Goal: Information Seeking & Learning: Learn about a topic

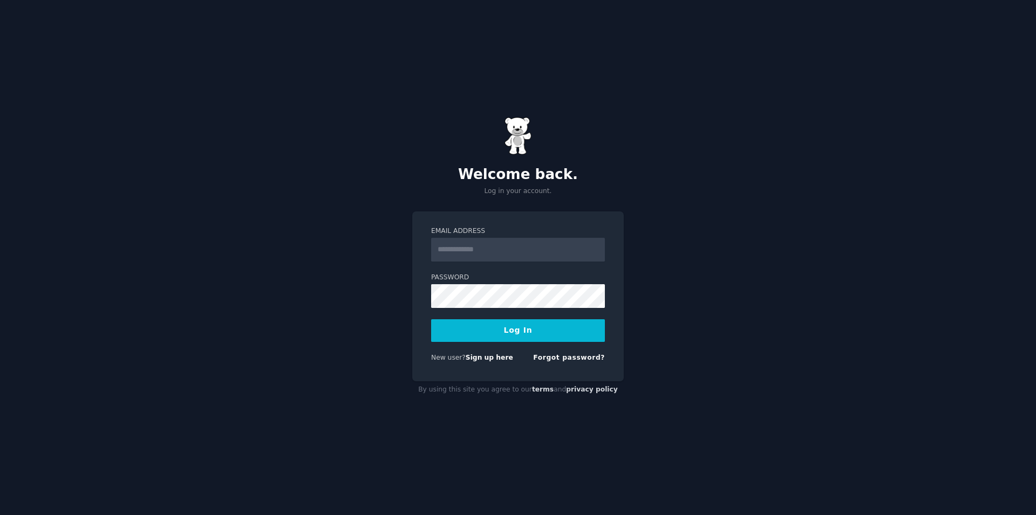
drag, startPoint x: 380, startPoint y: 312, endPoint x: 488, endPoint y: 346, distance: 113.0
click at [381, 313] on div "Welcome back. Log in your account. Email Address Password Log In New user? Sign…" at bounding box center [518, 257] width 1036 height 515
click at [480, 269] on form "Email Address Password Log In New user? Sign up here Forgot password?" at bounding box center [518, 297] width 174 height 140
click at [481, 252] on input "Email Address" at bounding box center [518, 250] width 174 height 24
click at [482, 257] on input "Email Address" at bounding box center [518, 250] width 174 height 24
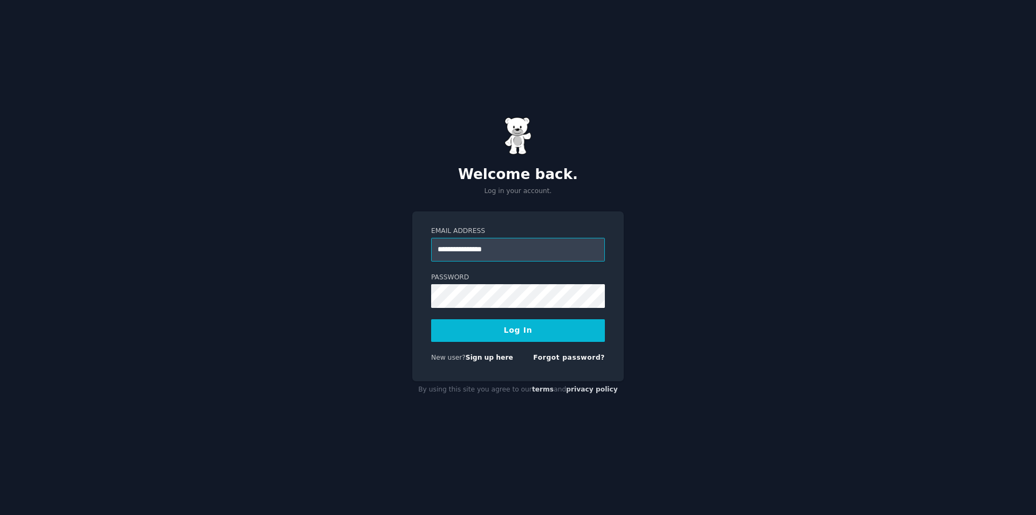
type input "**********"
click at [431, 319] on button "Log In" at bounding box center [518, 330] width 174 height 23
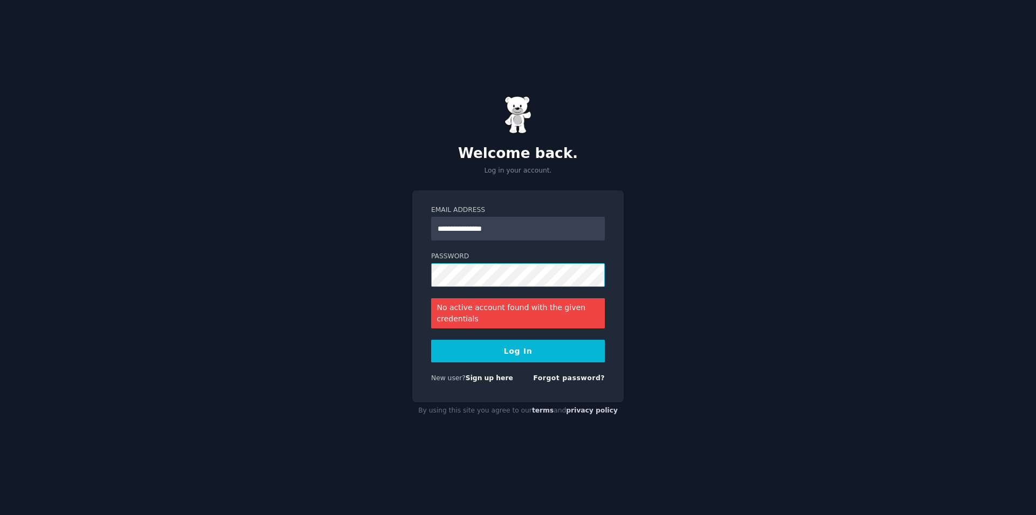
click at [431, 340] on button "Log In" at bounding box center [518, 351] width 174 height 23
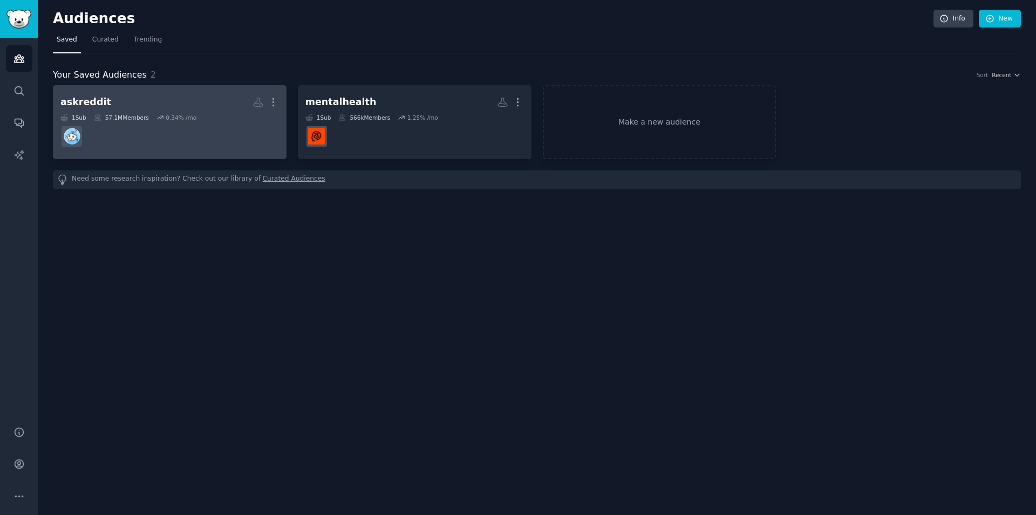
click at [172, 98] on h2 "askreddit More" at bounding box center [169, 102] width 219 height 19
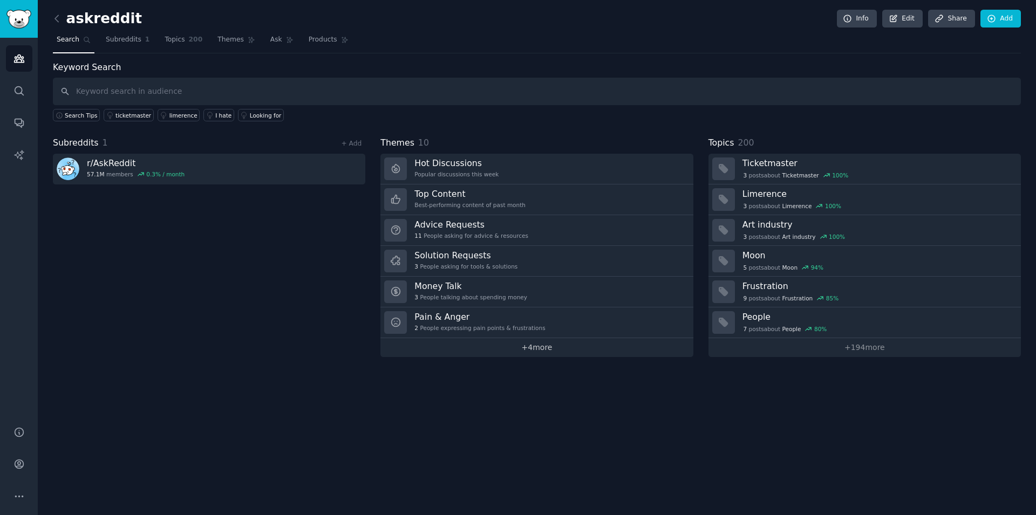
click at [509, 343] on link "+ 4 more" at bounding box center [536, 347] width 312 height 19
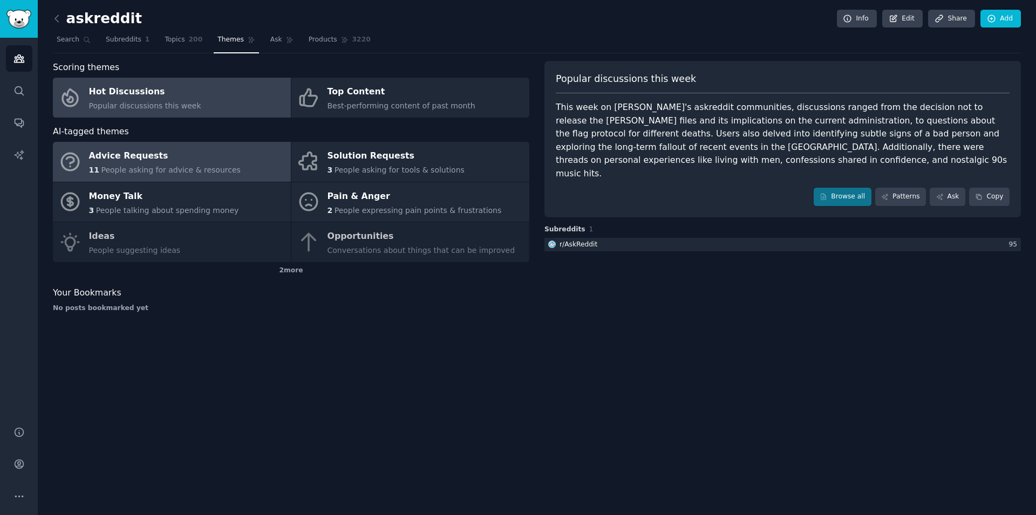
click at [159, 162] on div "Advice Requests" at bounding box center [165, 156] width 152 height 17
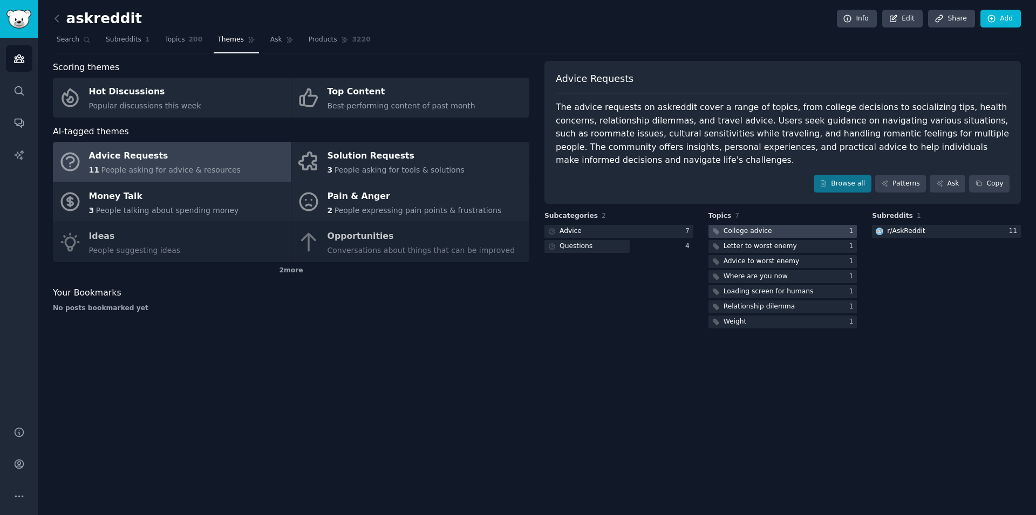
click at [812, 225] on div at bounding box center [783, 231] width 149 height 13
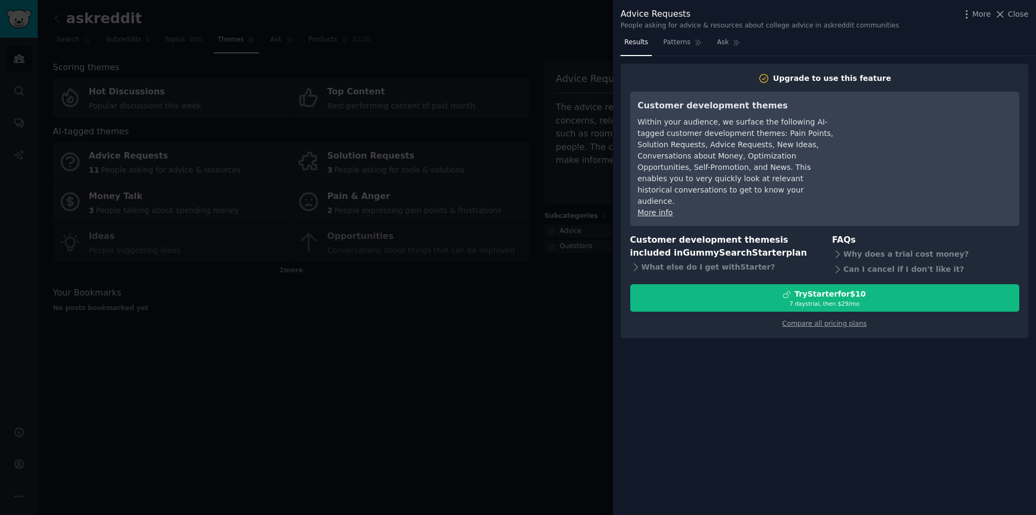
click at [384, 375] on div at bounding box center [518, 257] width 1036 height 515
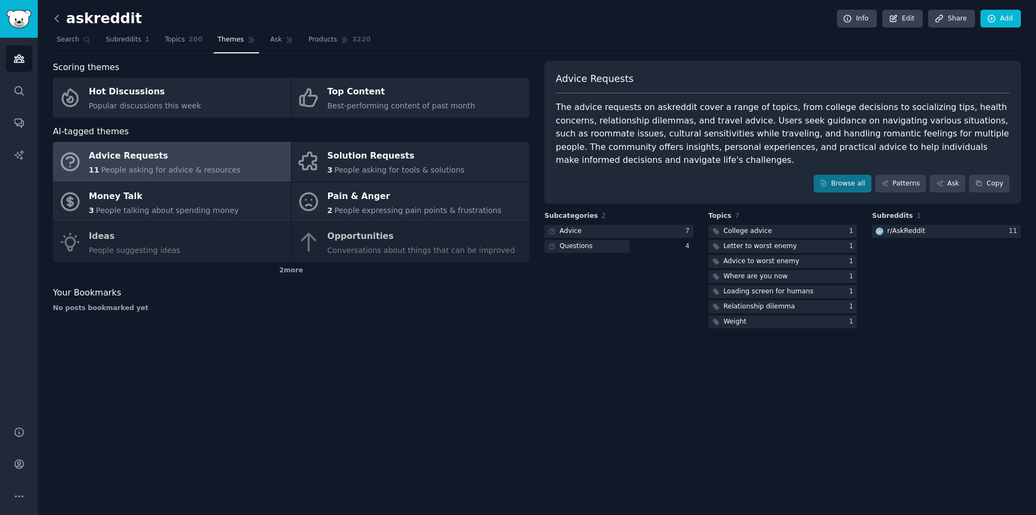
click at [58, 24] on icon at bounding box center [56, 18] width 11 height 11
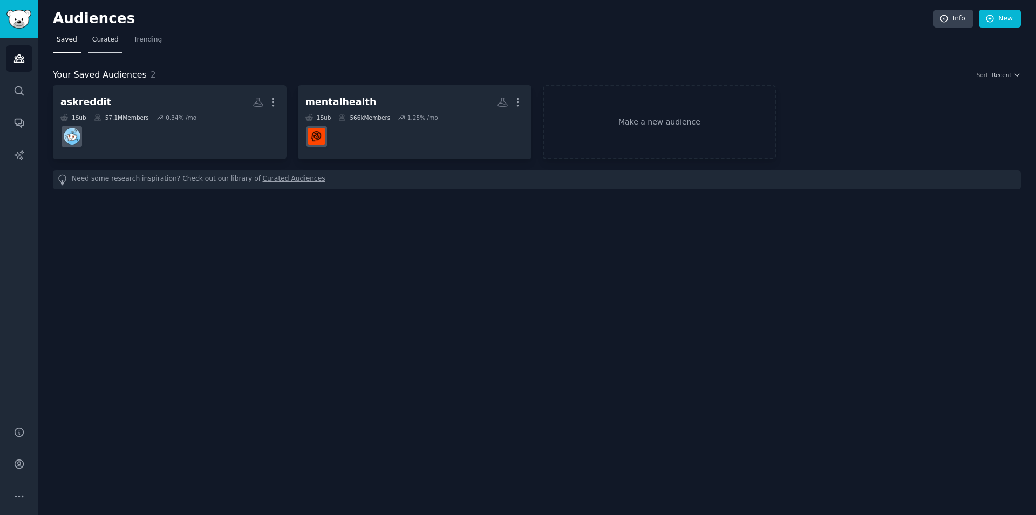
click at [103, 37] on span "Curated" at bounding box center [105, 40] width 26 height 10
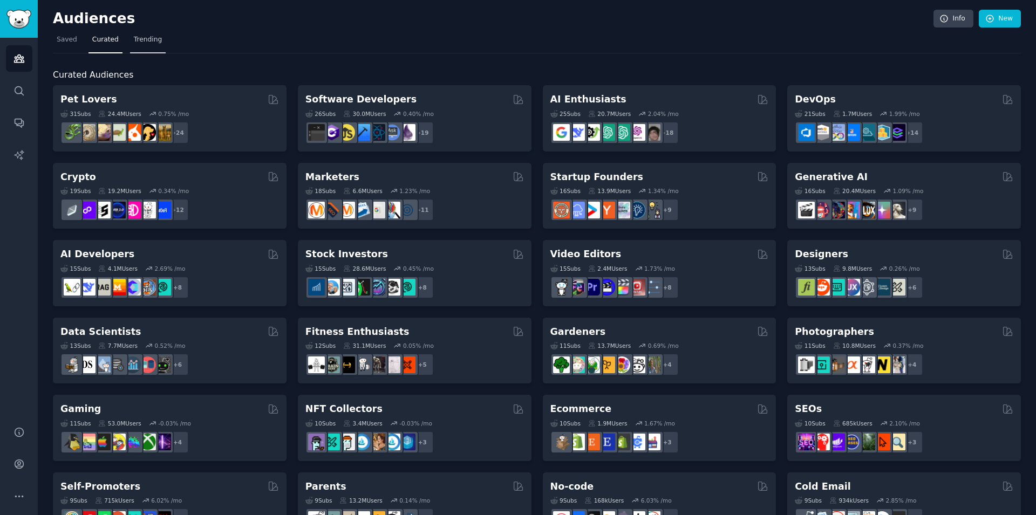
click at [142, 42] on span "Trending" at bounding box center [148, 40] width 28 height 10
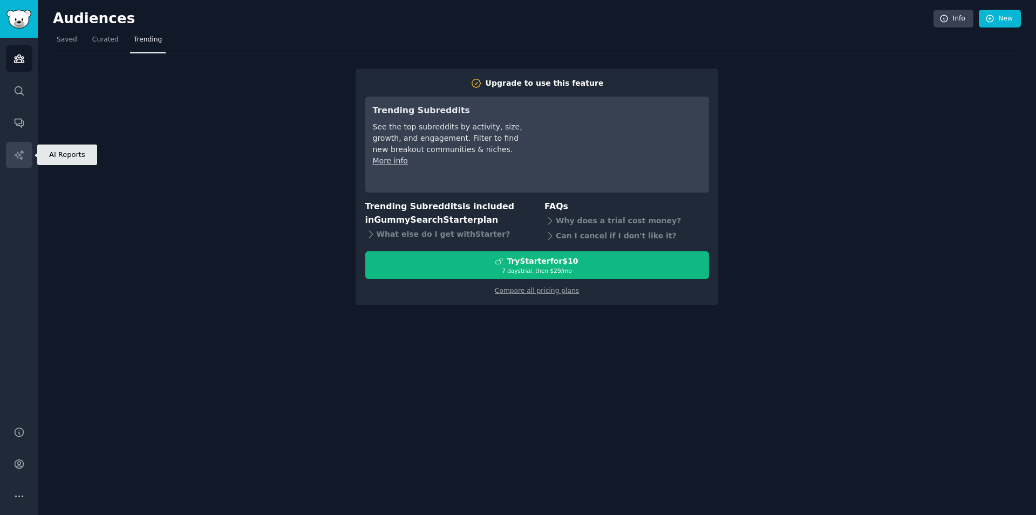
click at [16, 146] on link "AI Reports" at bounding box center [19, 155] width 26 height 26
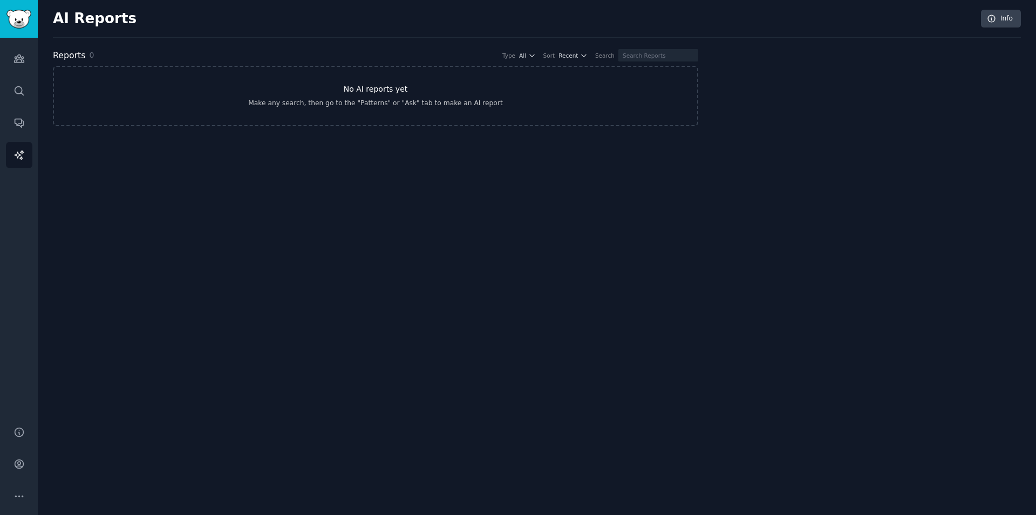
click at [257, 76] on link "No AI reports yet Make any search, then go to the "Patterns" or "Ask" tab to ma…" at bounding box center [375, 96] width 645 height 60
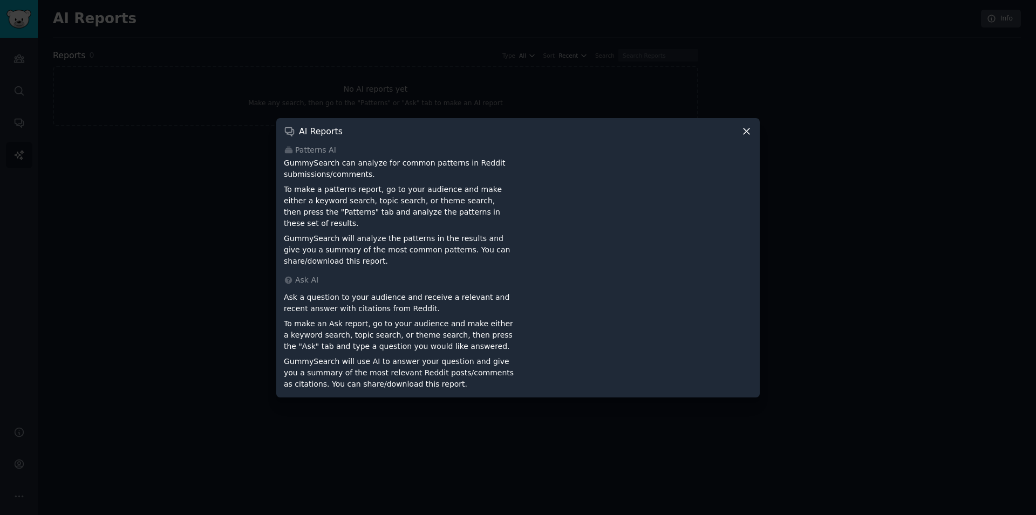
click at [751, 137] on icon at bounding box center [746, 131] width 11 height 11
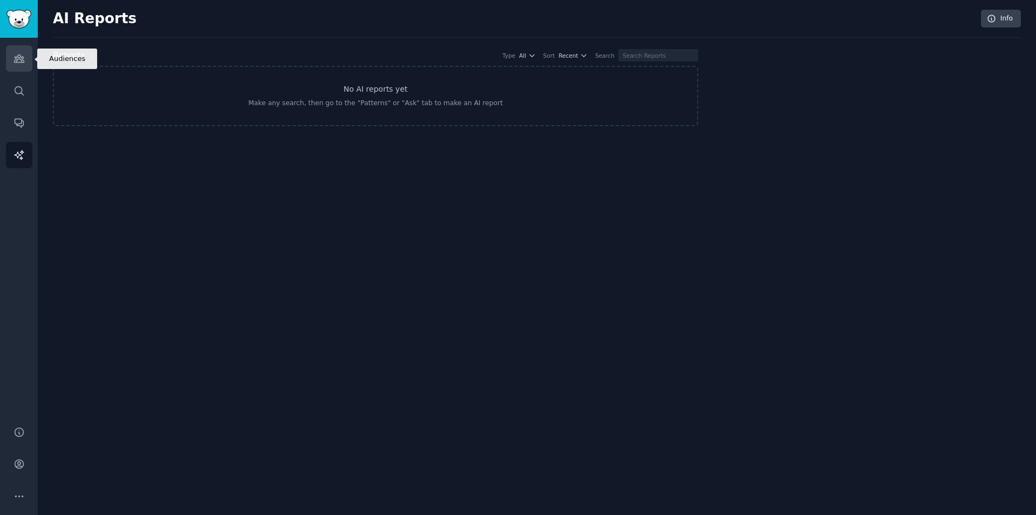
click at [26, 57] on link "Audiences" at bounding box center [19, 58] width 26 height 26
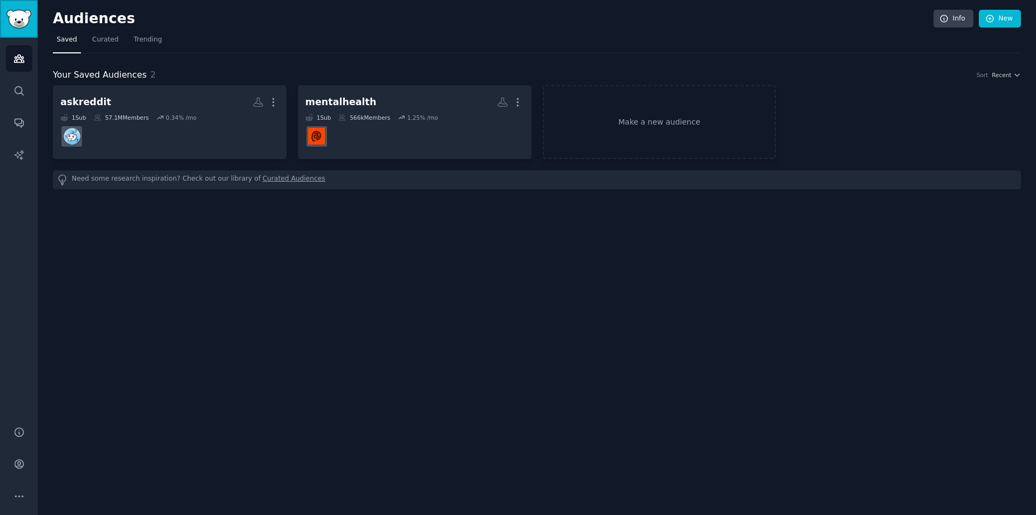
click at [24, 19] on img "Sidebar" at bounding box center [18, 19] width 25 height 19
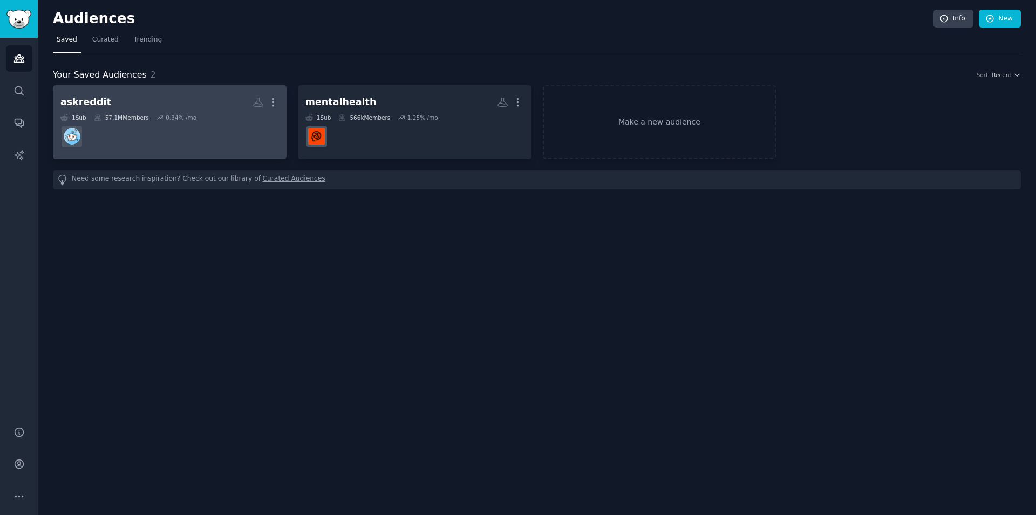
click at [92, 98] on div "askreddit" at bounding box center [85, 102] width 51 height 13
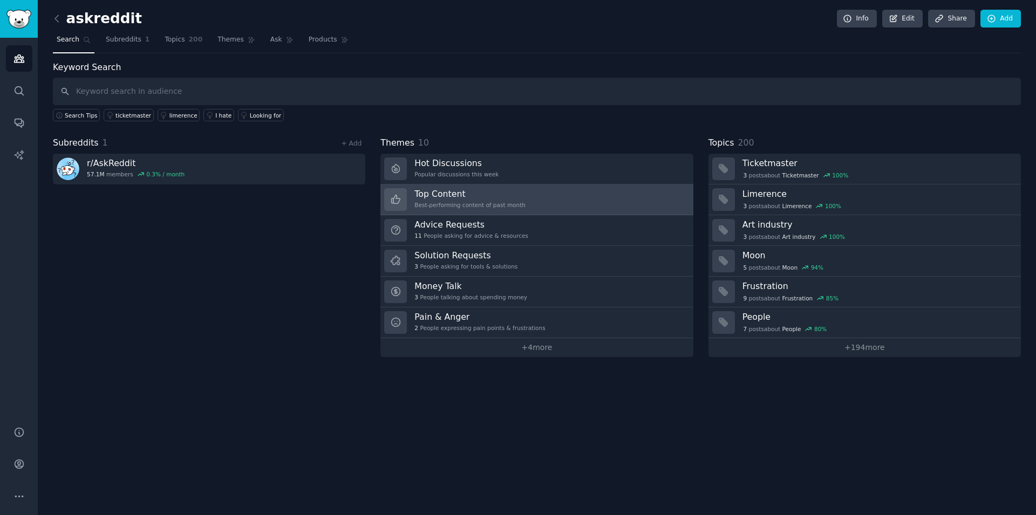
click at [473, 202] on div "Best-performing content of past month" at bounding box center [469, 205] width 111 height 8
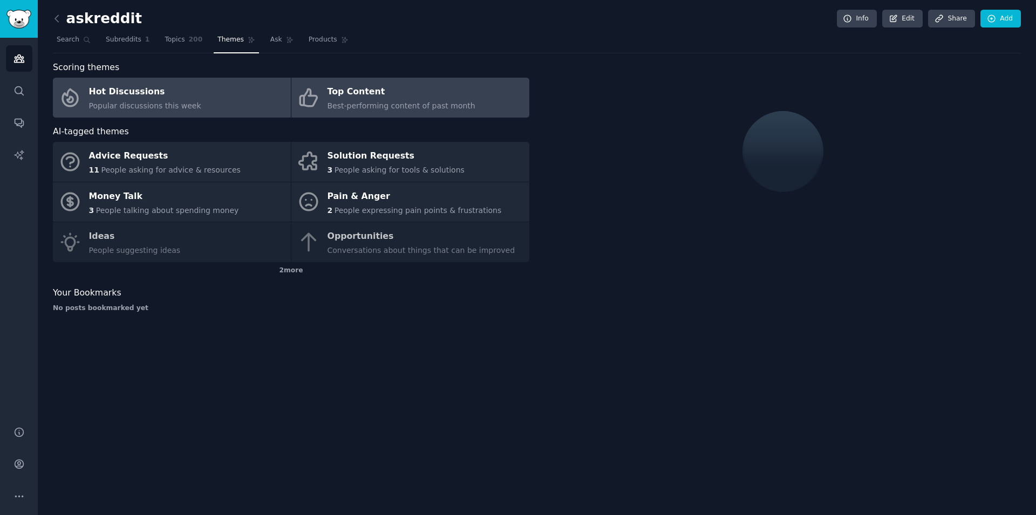
click at [209, 107] on link "Hot Discussions Popular discussions this week" at bounding box center [172, 98] width 238 height 40
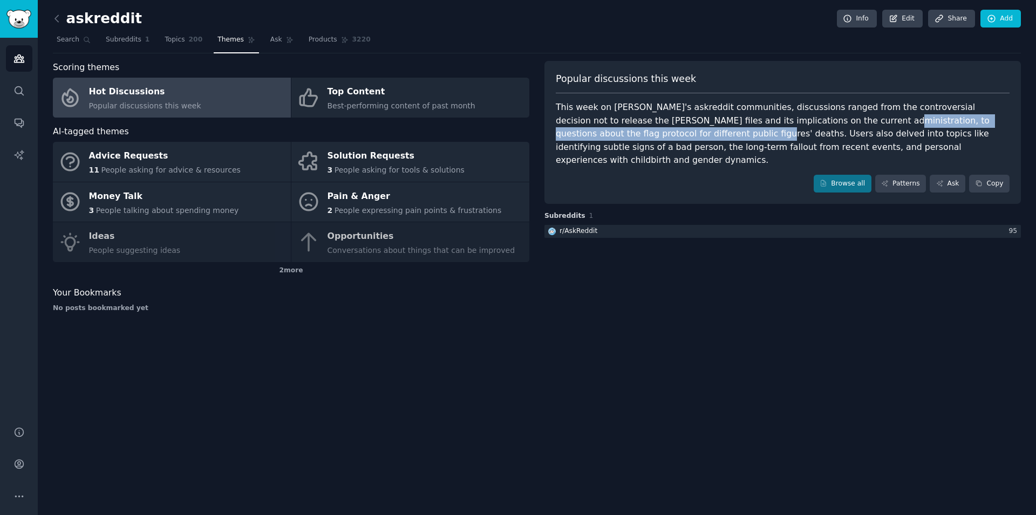
drag, startPoint x: 857, startPoint y: 123, endPoint x: 617, endPoint y: 138, distance: 240.6
click at [617, 138] on div "This week on [PERSON_NAME]'s askreddit communities, discussions ranged from the…" at bounding box center [783, 134] width 454 height 66
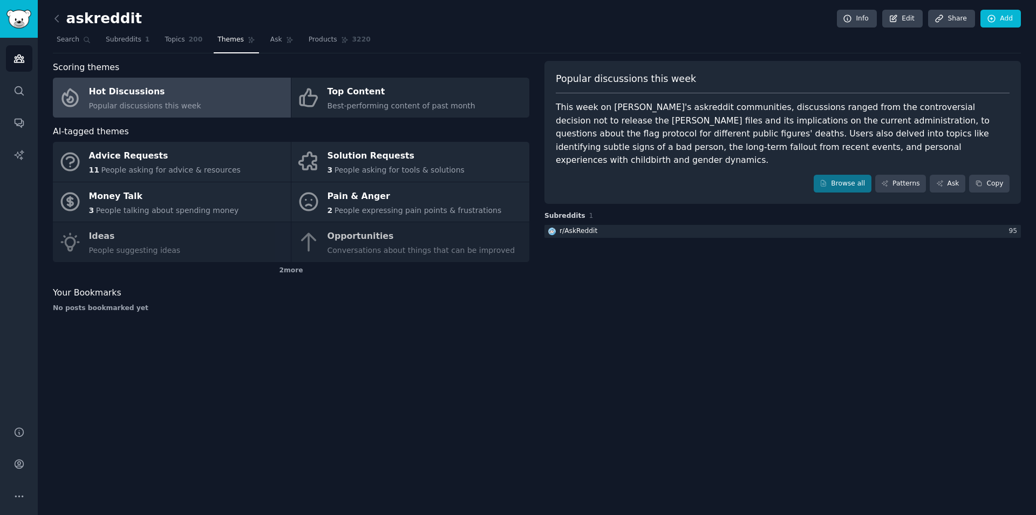
click at [669, 133] on div "This week on [PERSON_NAME]'s askreddit communities, discussions ranged from the…" at bounding box center [783, 134] width 454 height 66
click at [294, 276] on div "2 more" at bounding box center [291, 270] width 477 height 17
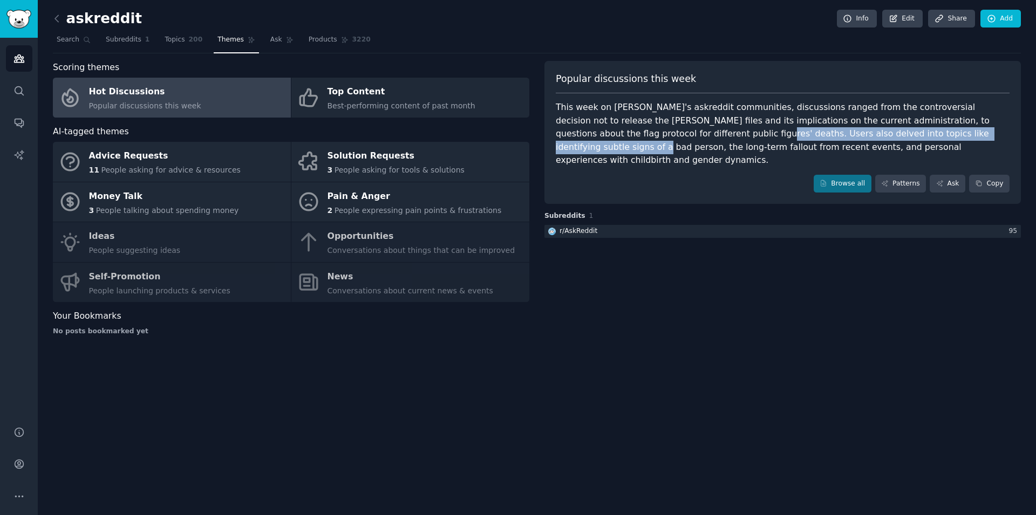
drag, startPoint x: 890, startPoint y: 135, endPoint x: 617, endPoint y: 138, distance: 273.6
click at [617, 138] on div "This week on [PERSON_NAME]'s askreddit communities, discussions ranged from the…" at bounding box center [783, 134] width 454 height 66
copy div "Users also delved into topics like identifying subtle signs of a bad person,"
click at [633, 135] on div "This week on [PERSON_NAME]'s askreddit communities, discussions ranged from the…" at bounding box center [783, 134] width 454 height 66
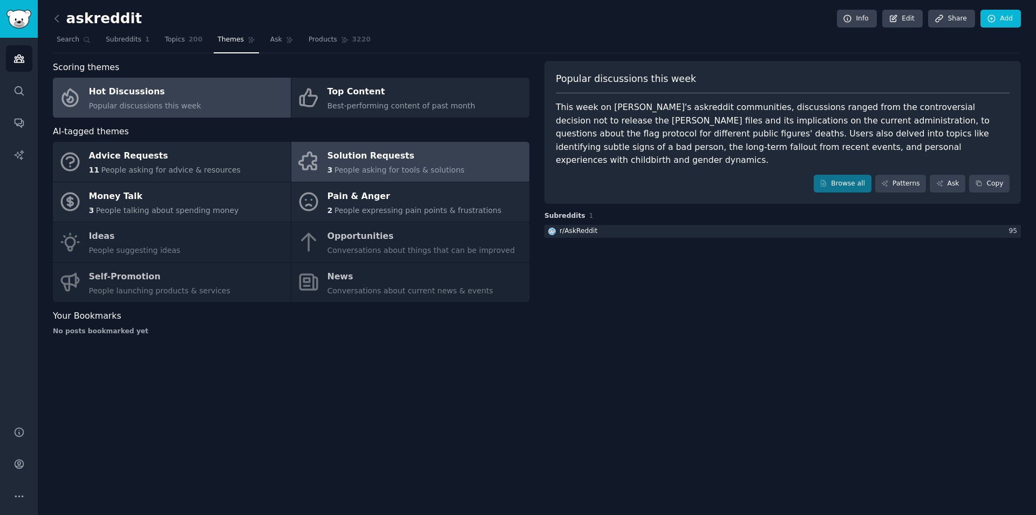
click at [376, 163] on div "Solution Requests" at bounding box center [396, 156] width 137 height 17
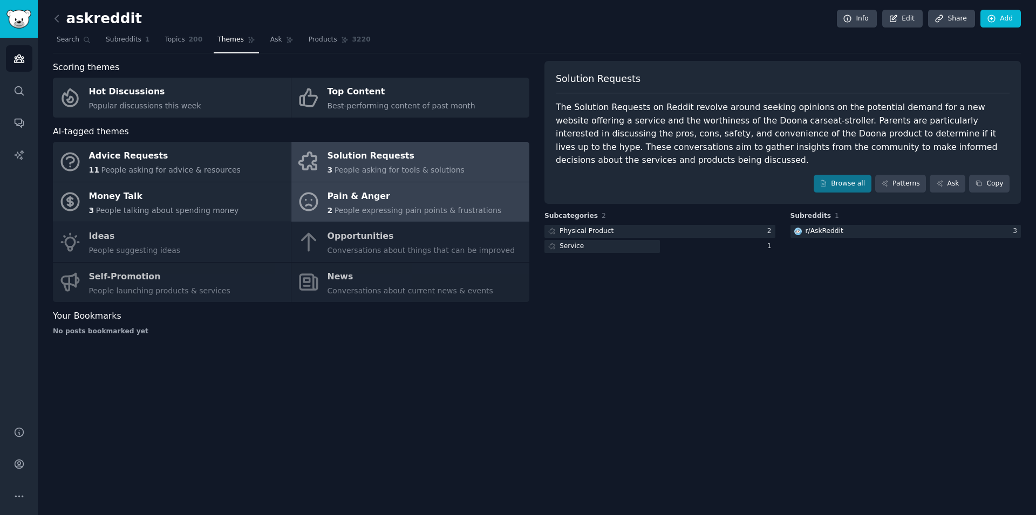
click at [386, 196] on div "Pain & Anger" at bounding box center [415, 196] width 174 height 17
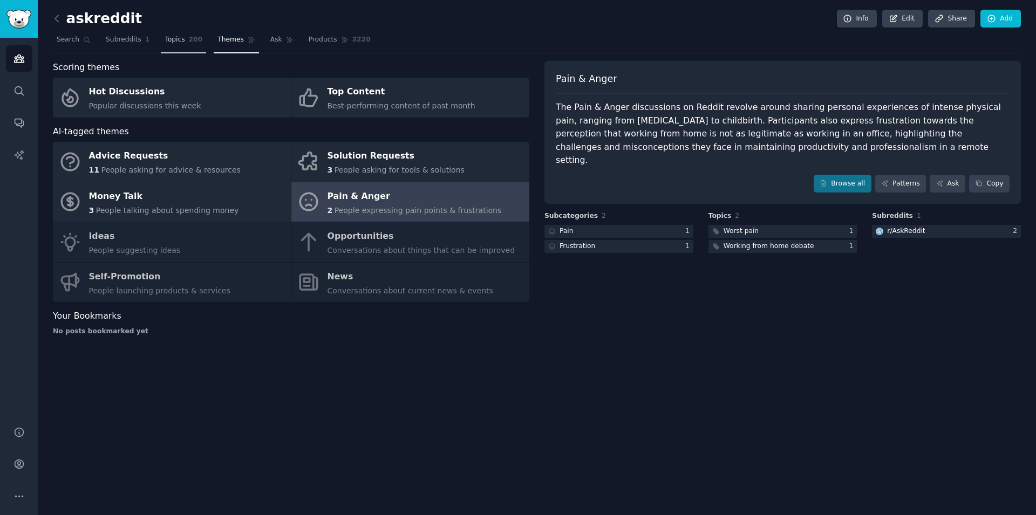
click at [178, 42] on link "Topics 200" at bounding box center [183, 42] width 45 height 22
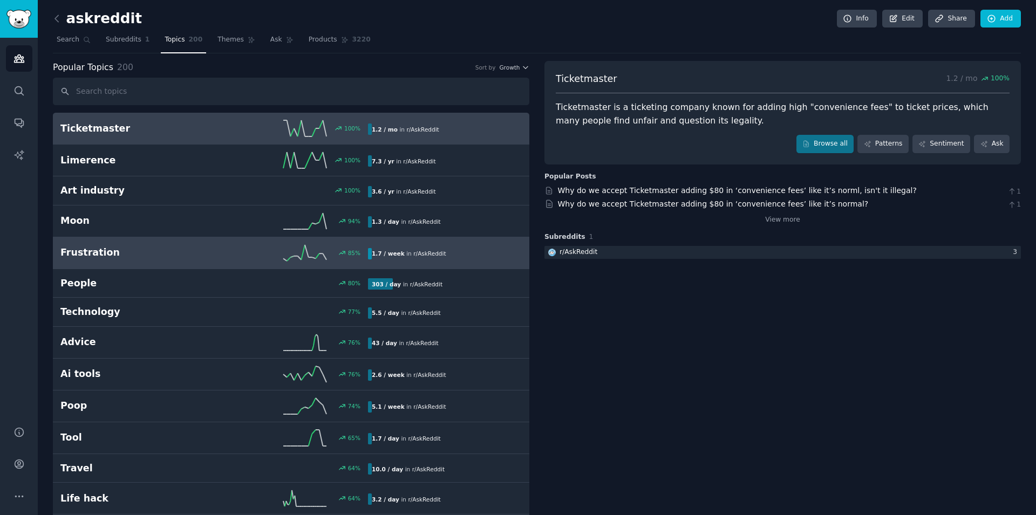
click at [146, 254] on h2 "Frustration" at bounding box center [137, 252] width 154 height 13
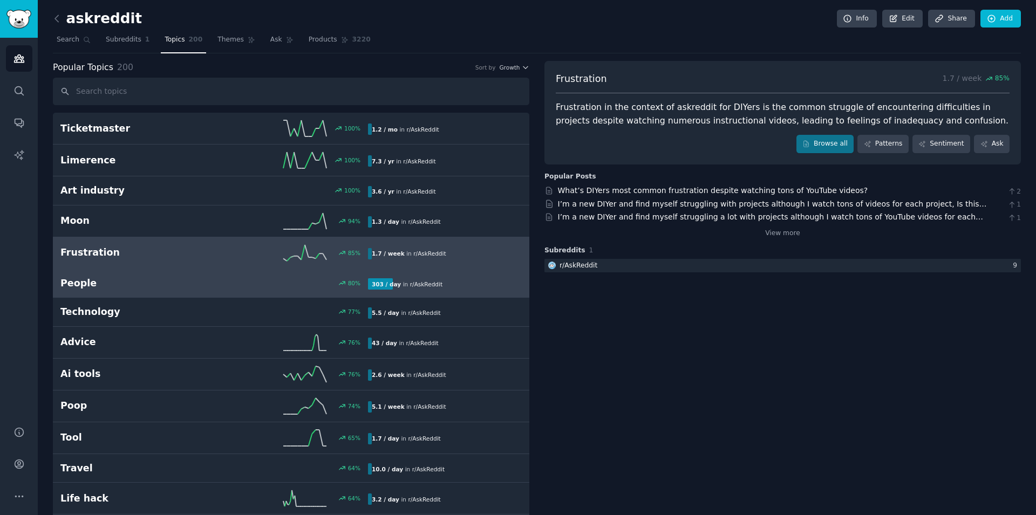
click at [136, 285] on h2 "People" at bounding box center [137, 283] width 154 height 13
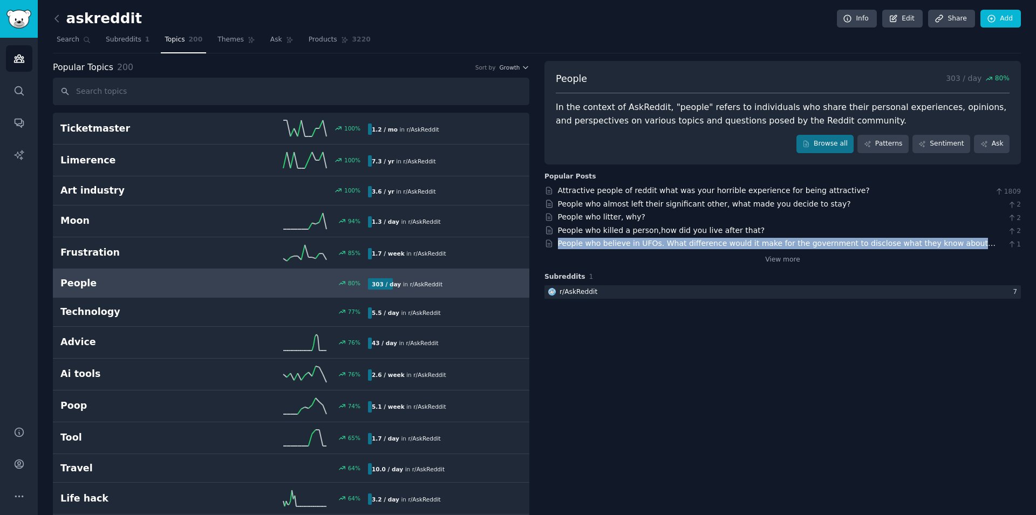
drag, startPoint x: 547, startPoint y: 194, endPoint x: 961, endPoint y: 244, distance: 416.5
click at [961, 244] on div "Attractive people of reddit what was your horrible experience for being attract…" at bounding box center [783, 225] width 477 height 80
copy link "People who believe in UFOs. What difference would it make for the government to…"
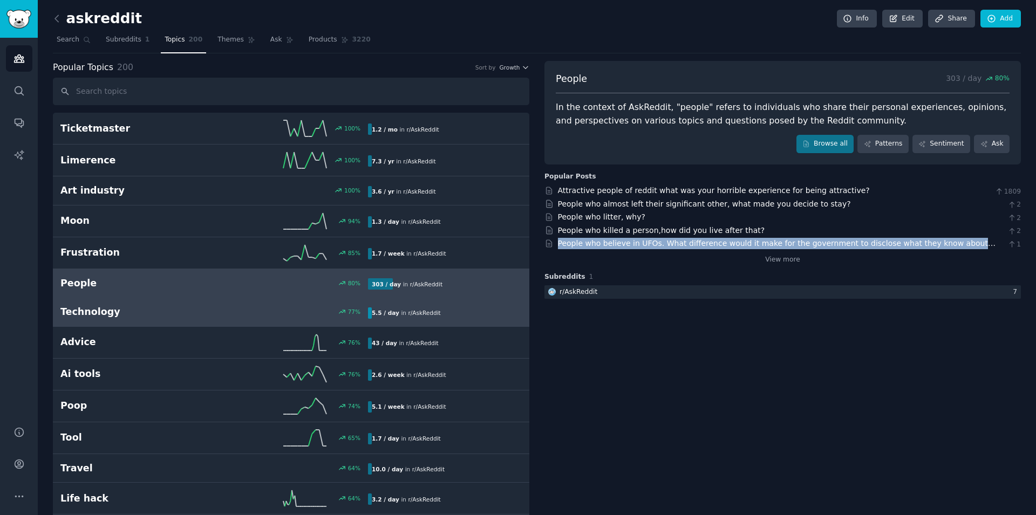
click at [212, 309] on h2 "Technology" at bounding box center [137, 311] width 154 height 13
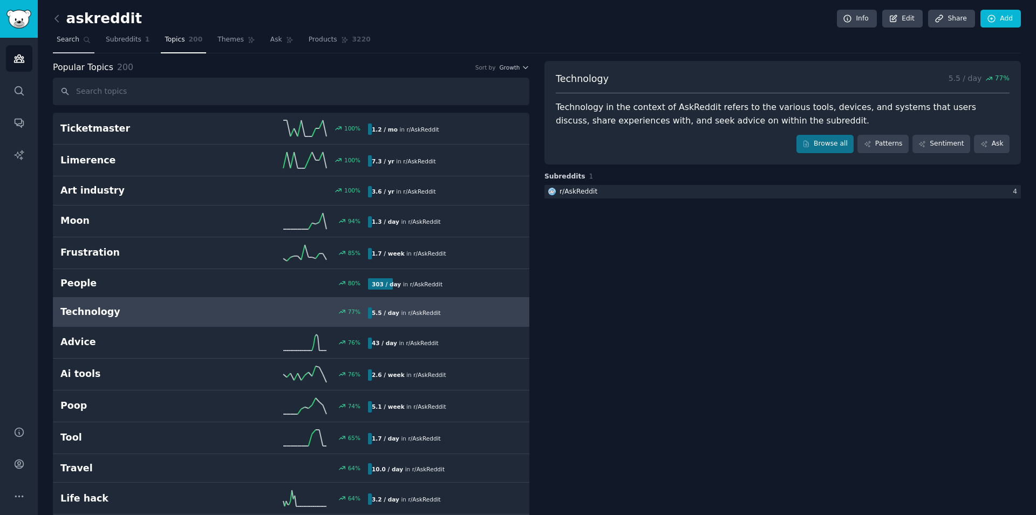
click at [70, 44] on span "Search" at bounding box center [68, 40] width 23 height 10
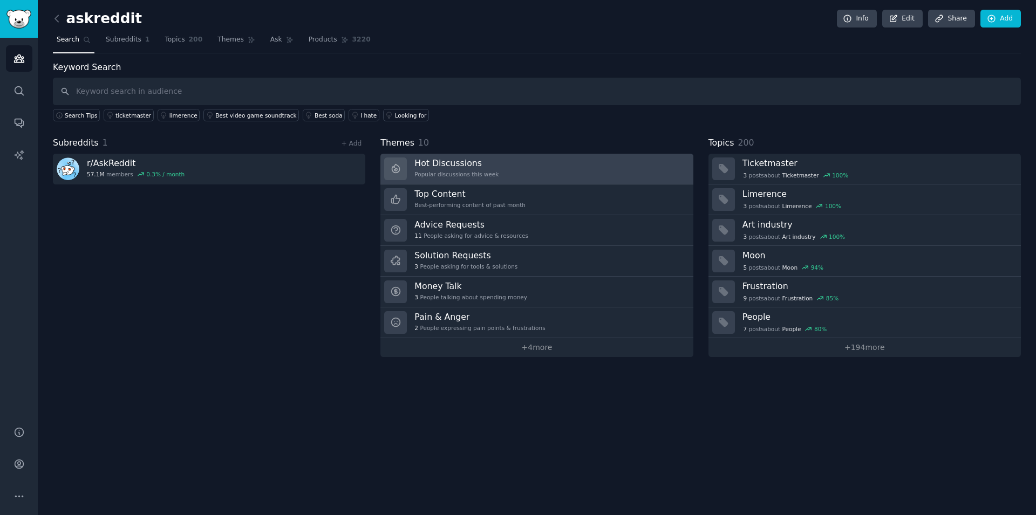
click at [500, 176] on link "Hot Discussions Popular discussions this week" at bounding box center [536, 169] width 312 height 31
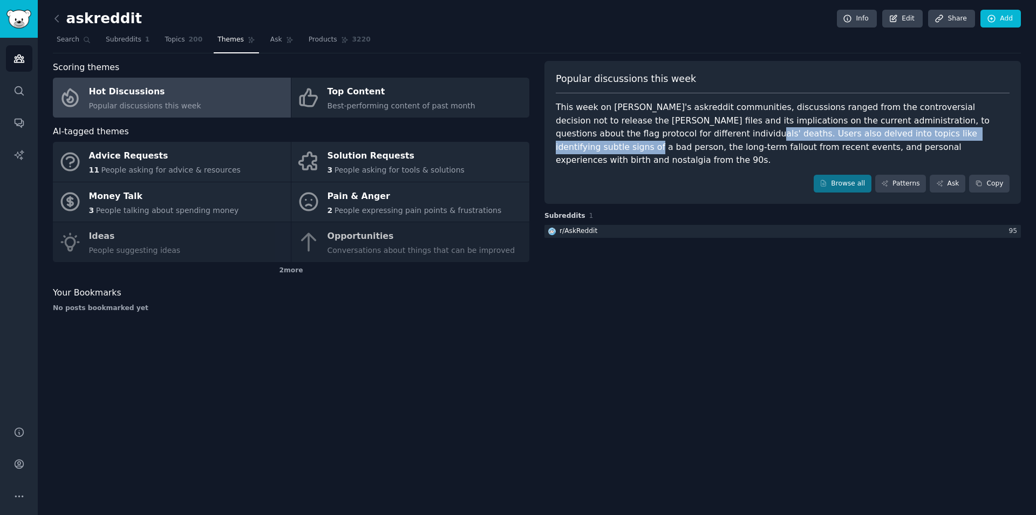
drag, startPoint x: 630, startPoint y: 135, endPoint x: 902, endPoint y: 138, distance: 272.0
click at [902, 138] on div "This week on [PERSON_NAME]'s askreddit communities, discussions ranged from the…" at bounding box center [783, 134] width 454 height 66
copy div "Users also delved into topics like identifying subtle signs of a bad person"
